Goal: Find specific page/section: Find specific page/section

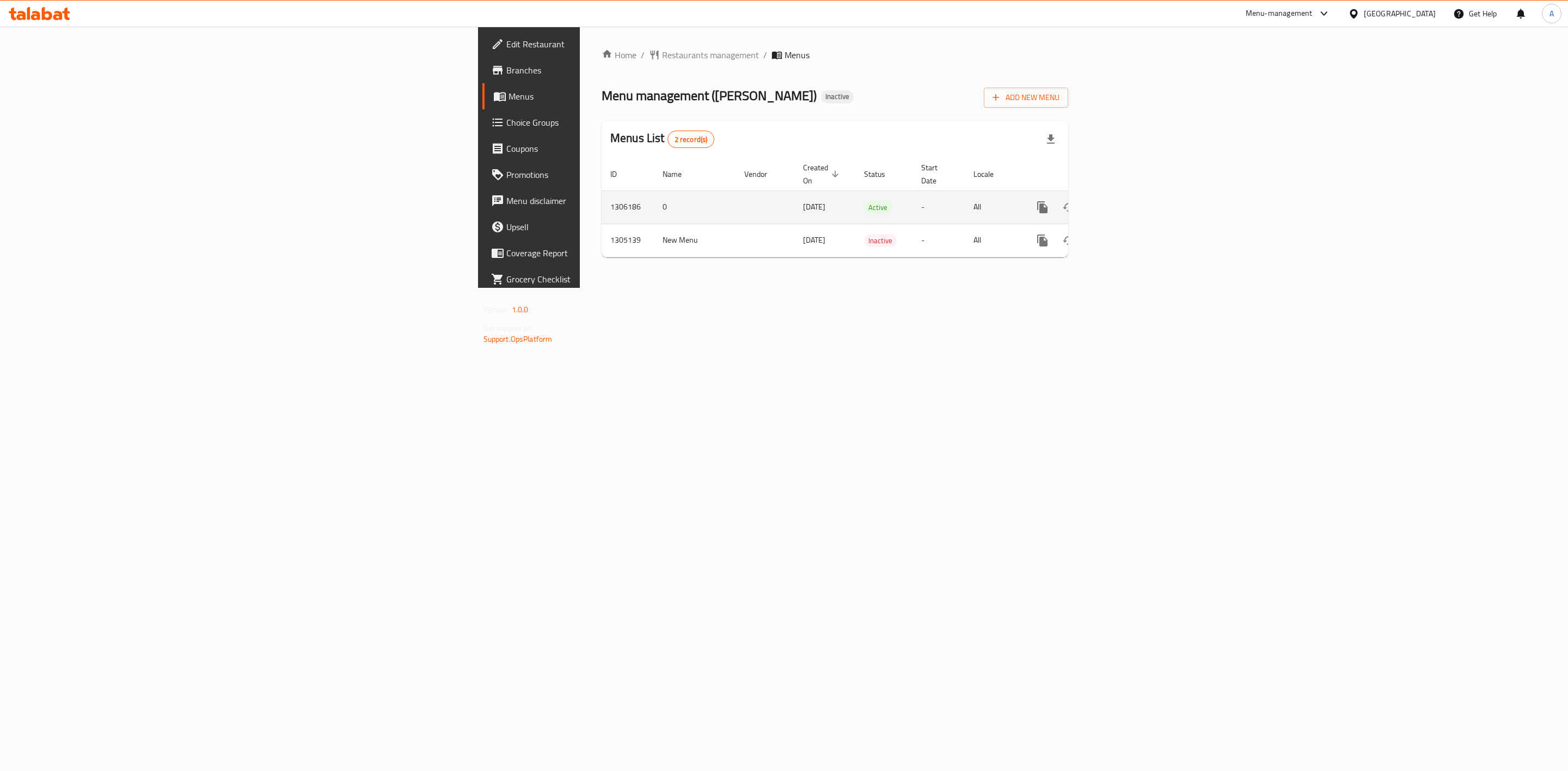
click at [1128, 201] on icon "enhanced table" at bounding box center [1121, 207] width 13 height 13
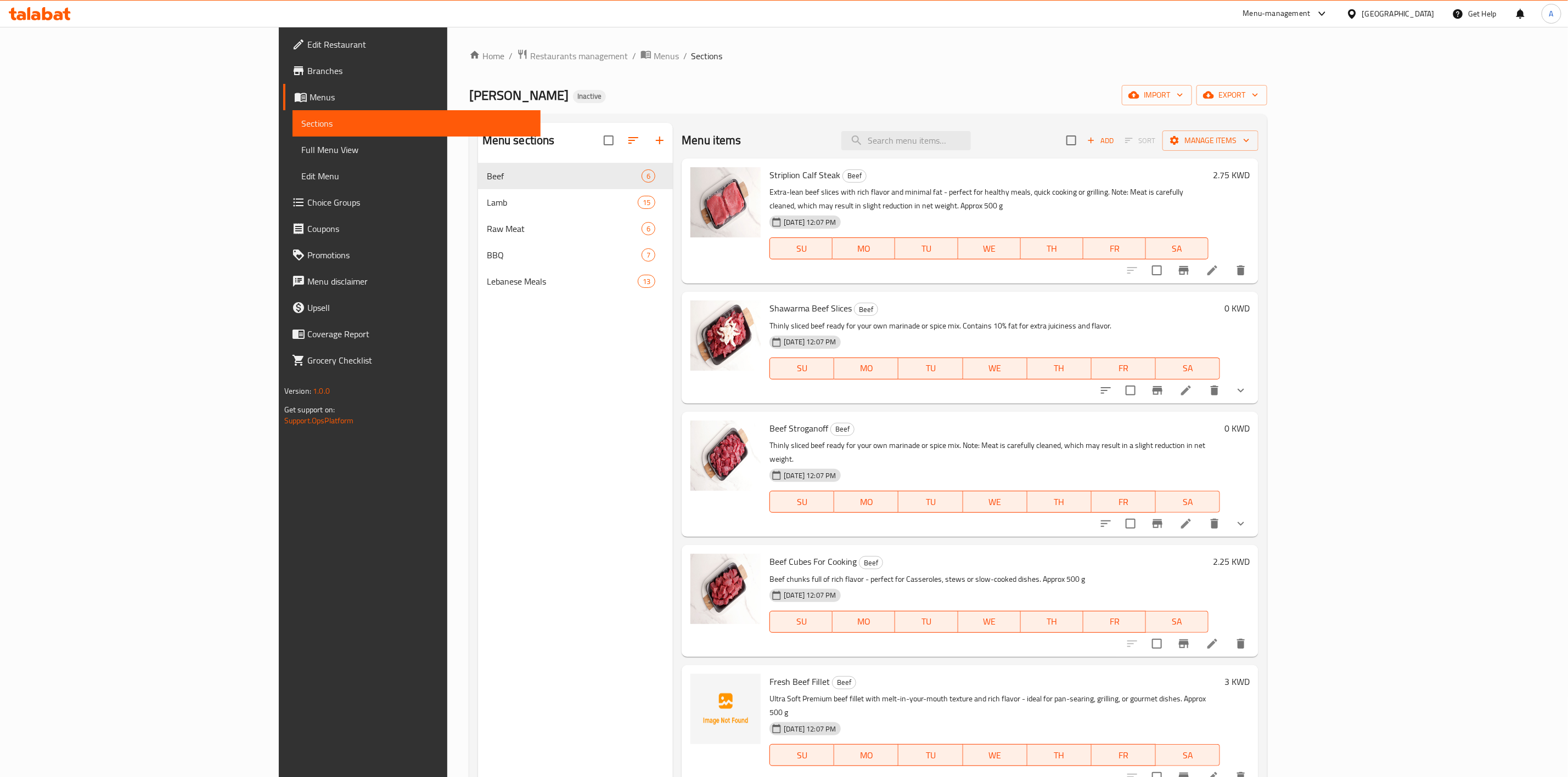
click at [302, 147] on span "Full Menu View" at bounding box center [417, 149] width 231 height 13
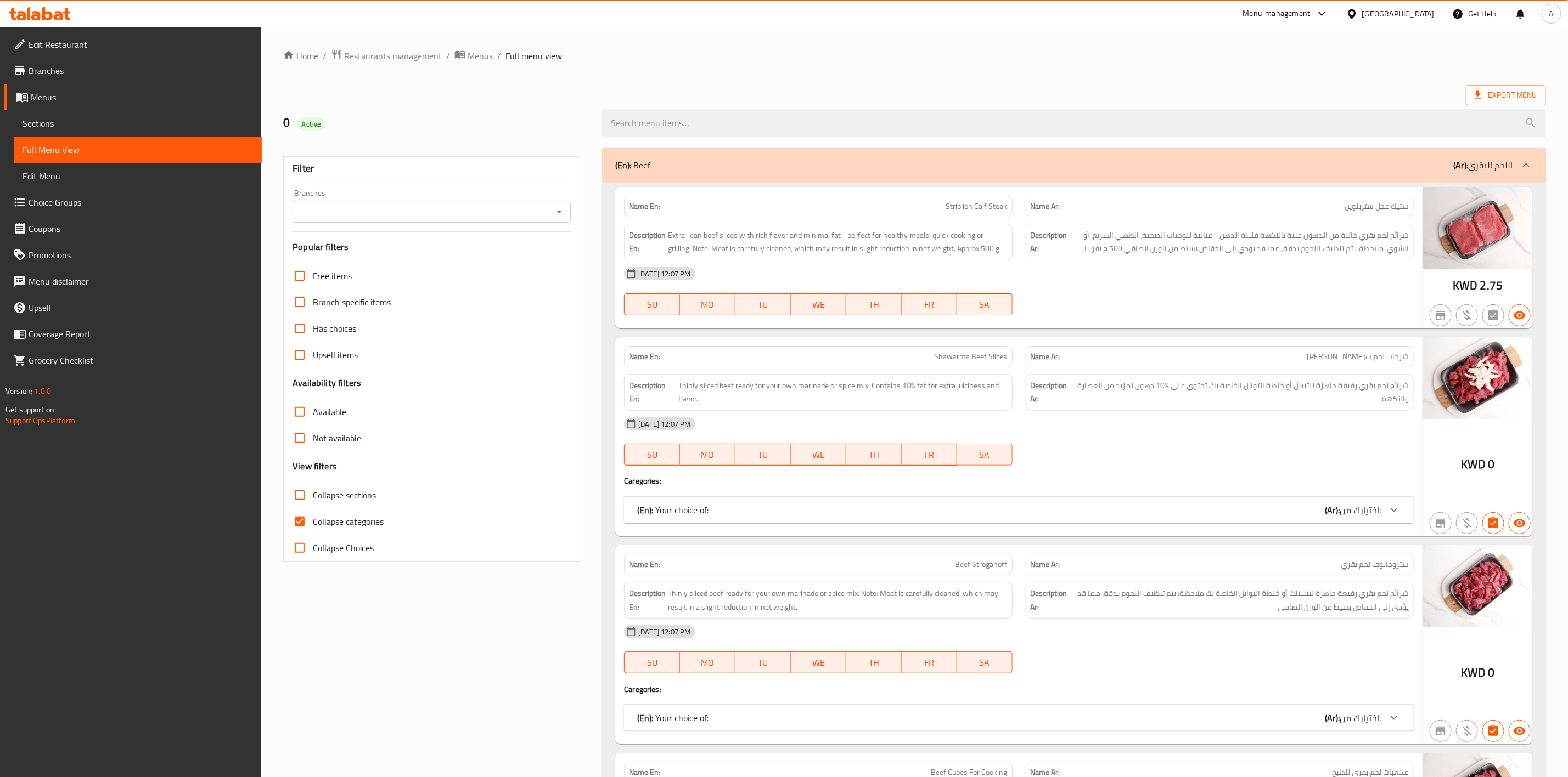
click at [341, 527] on span "Collapse categories" at bounding box center [348, 521] width 71 height 13
click at [313, 527] on input "Collapse categories" at bounding box center [299, 521] width 26 height 26
checkbox input "false"
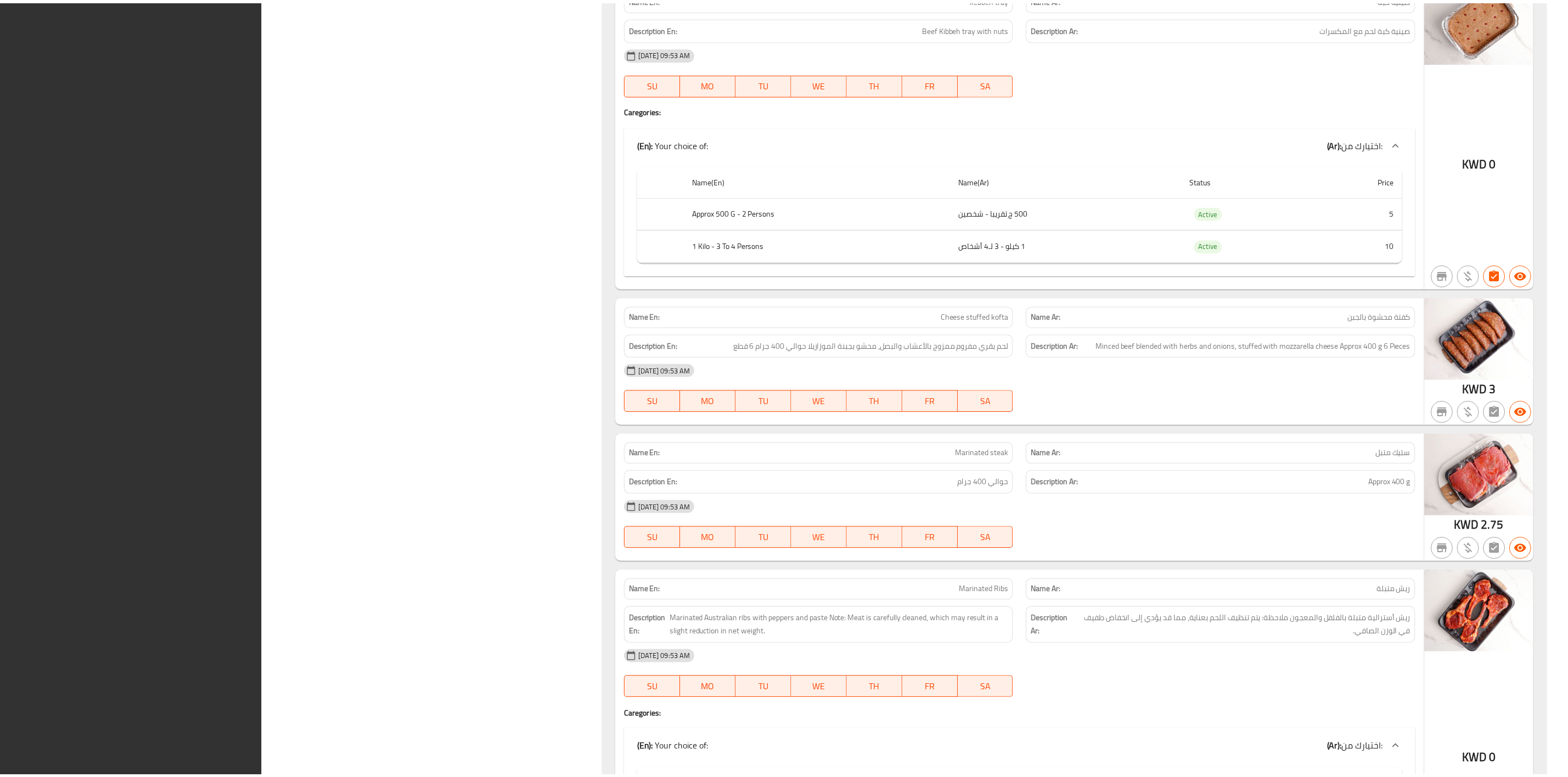
scroll to position [11878, 0]
